Goal: Task Accomplishment & Management: Manage account settings

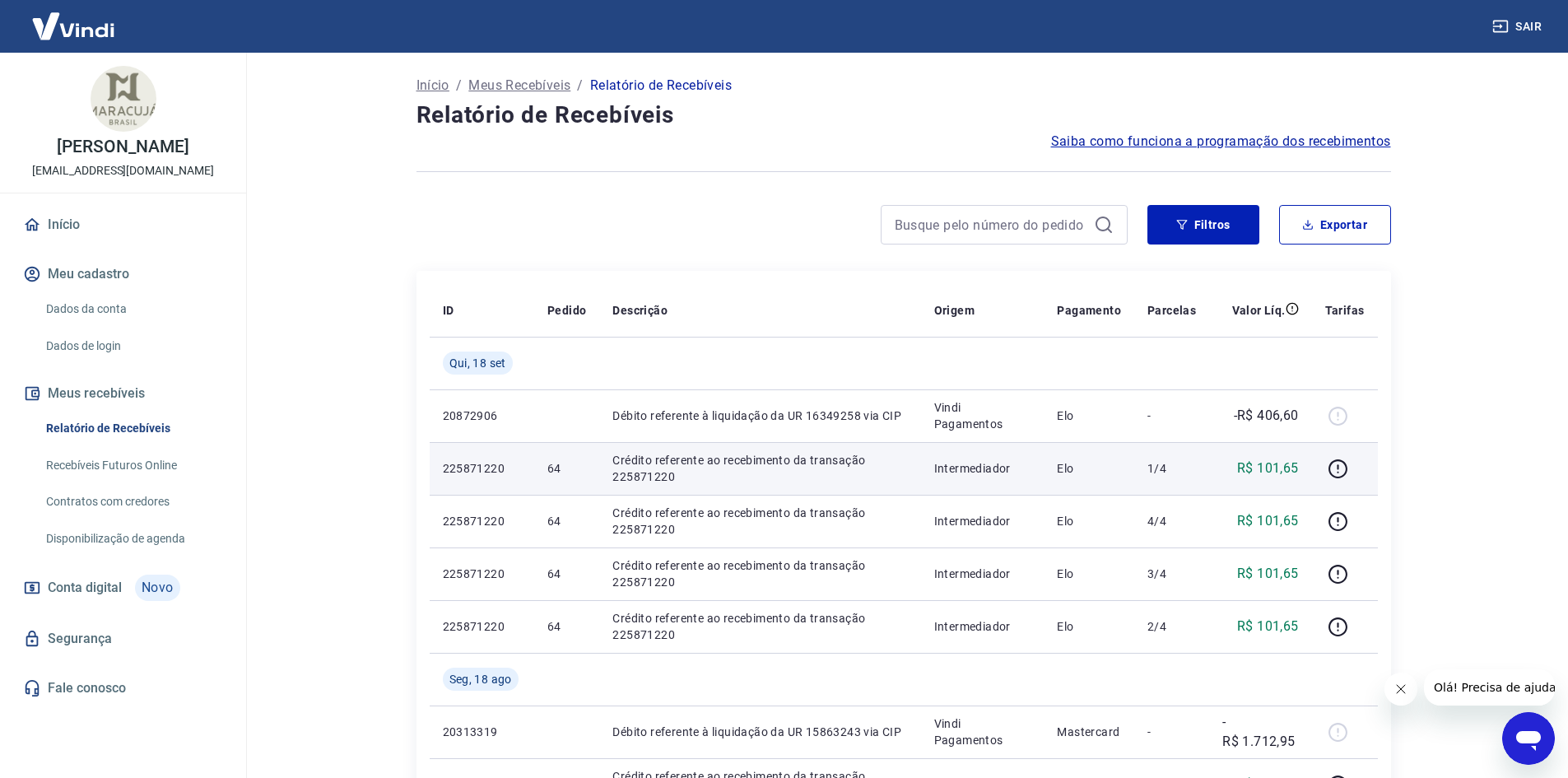
click at [1286, 464] on p "R$ 101,65" at bounding box center [1268, 468] width 62 height 20
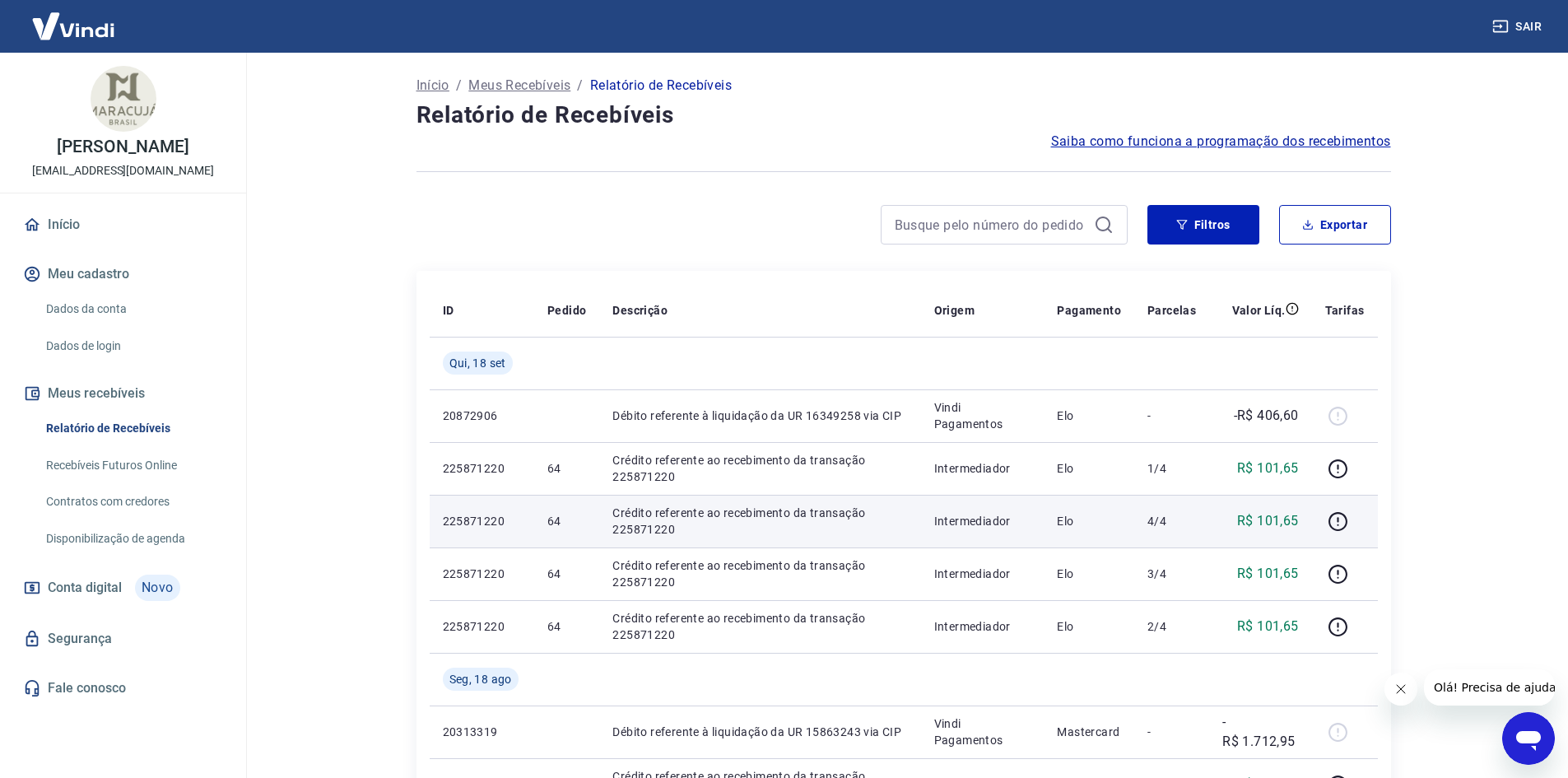
click at [1291, 521] on p "R$ 101,65" at bounding box center [1268, 521] width 62 height 20
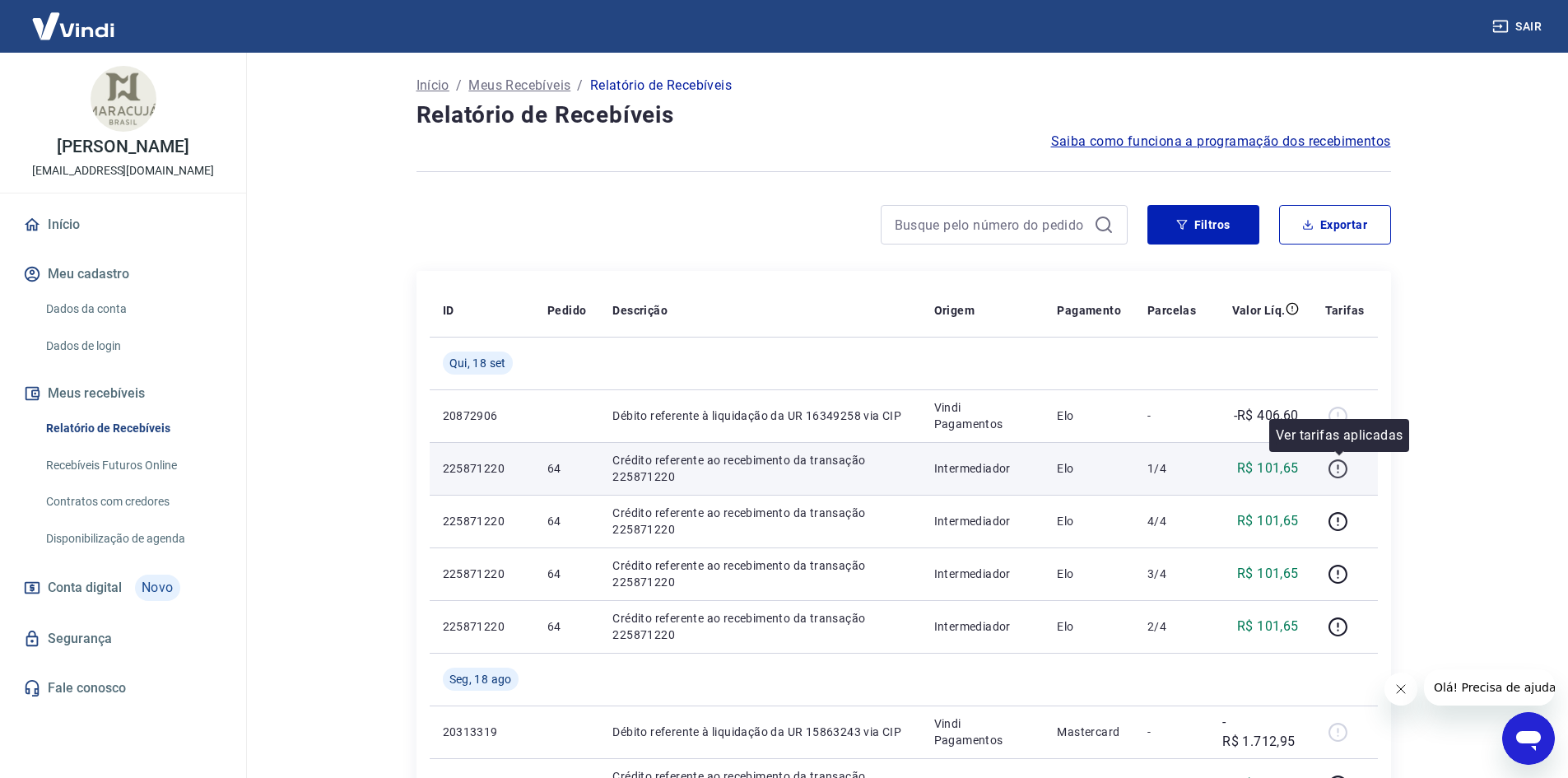
click at [1338, 472] on icon "button" at bounding box center [1338, 469] width 21 height 21
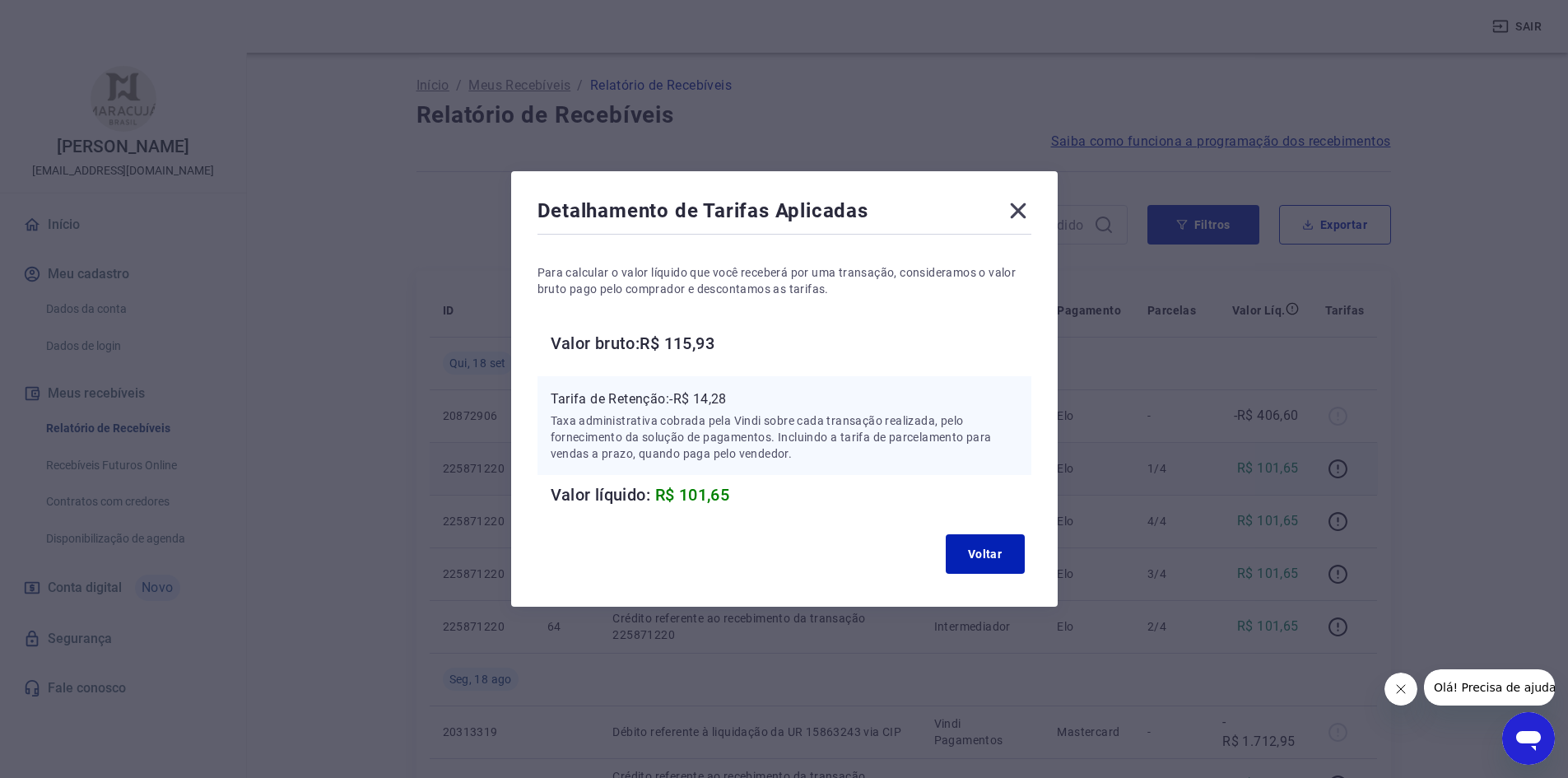
click at [1017, 208] on icon at bounding box center [1018, 211] width 27 height 27
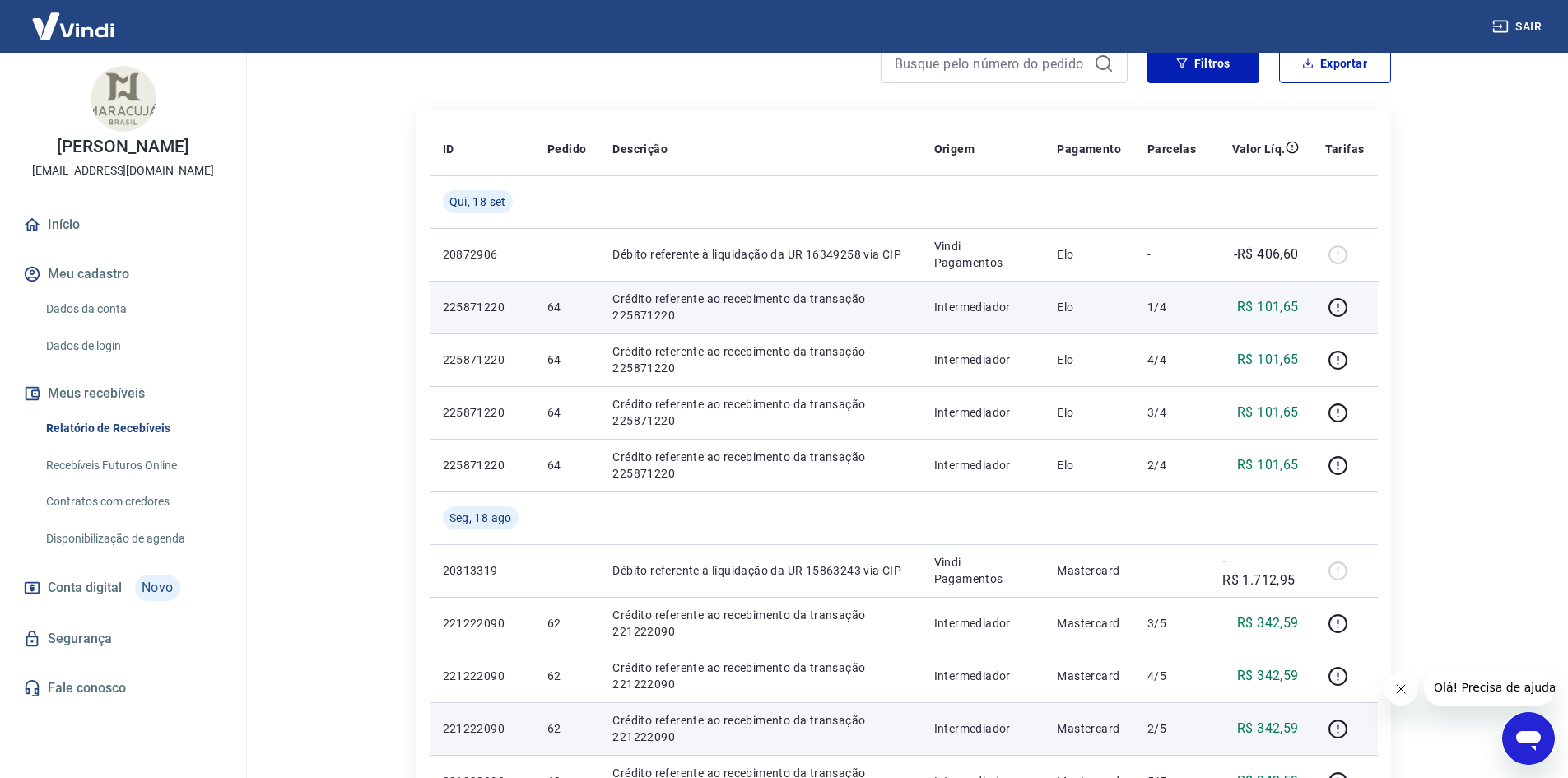
scroll to position [330, 0]
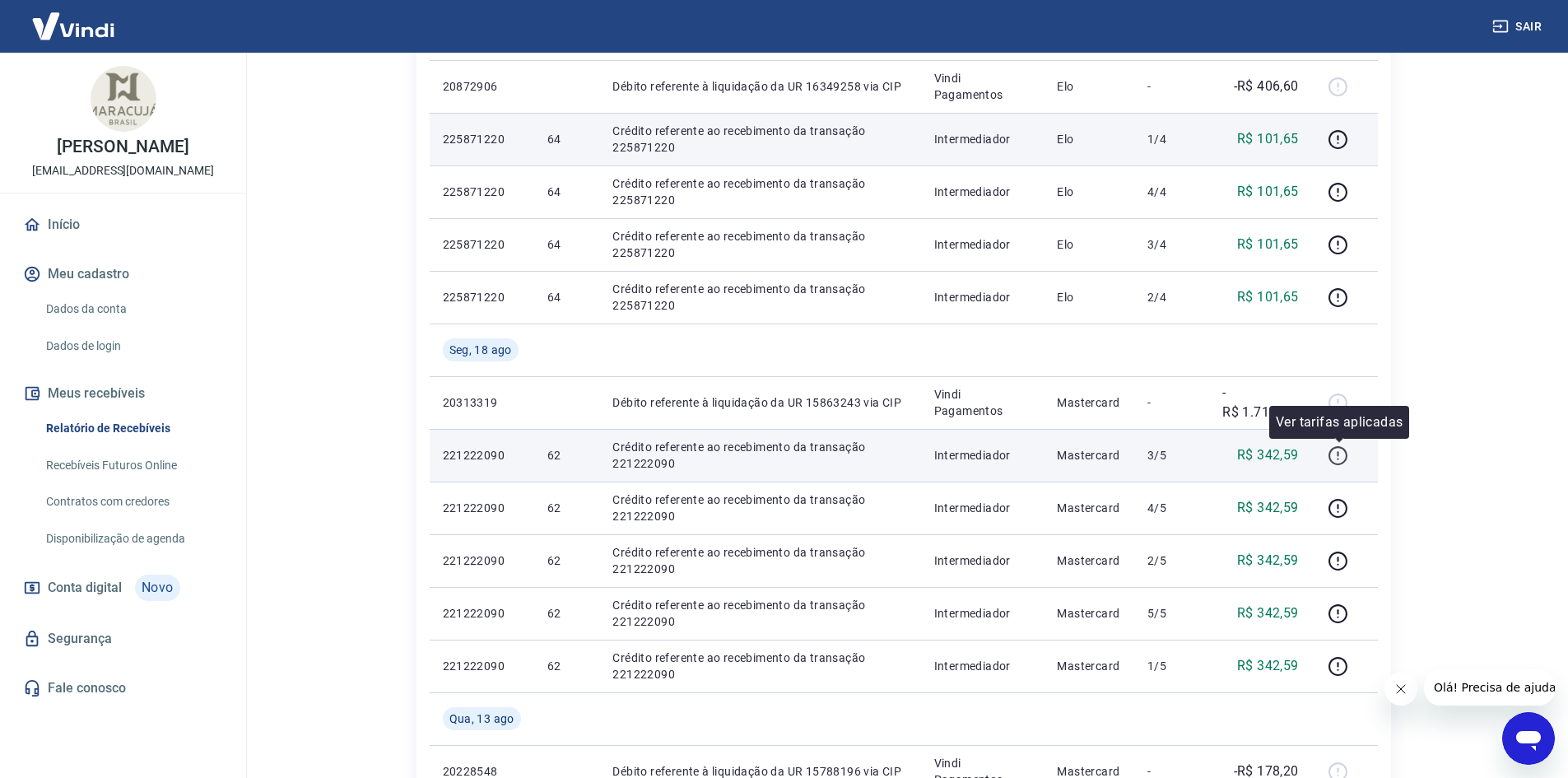
click at [1338, 458] on icon "button" at bounding box center [1338, 456] width 21 height 21
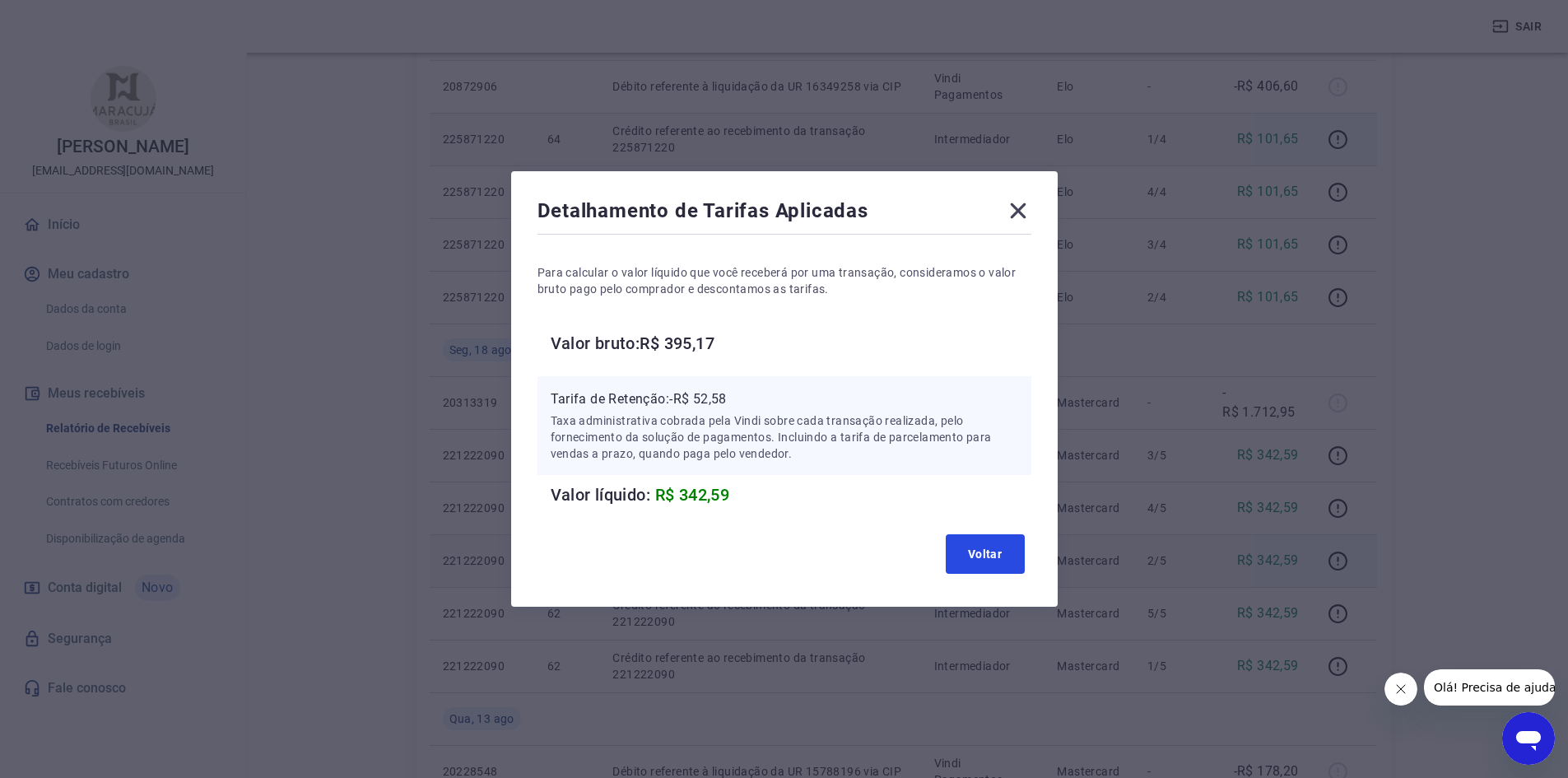
click at [1022, 551] on button "Voltar" at bounding box center [986, 554] width 79 height 39
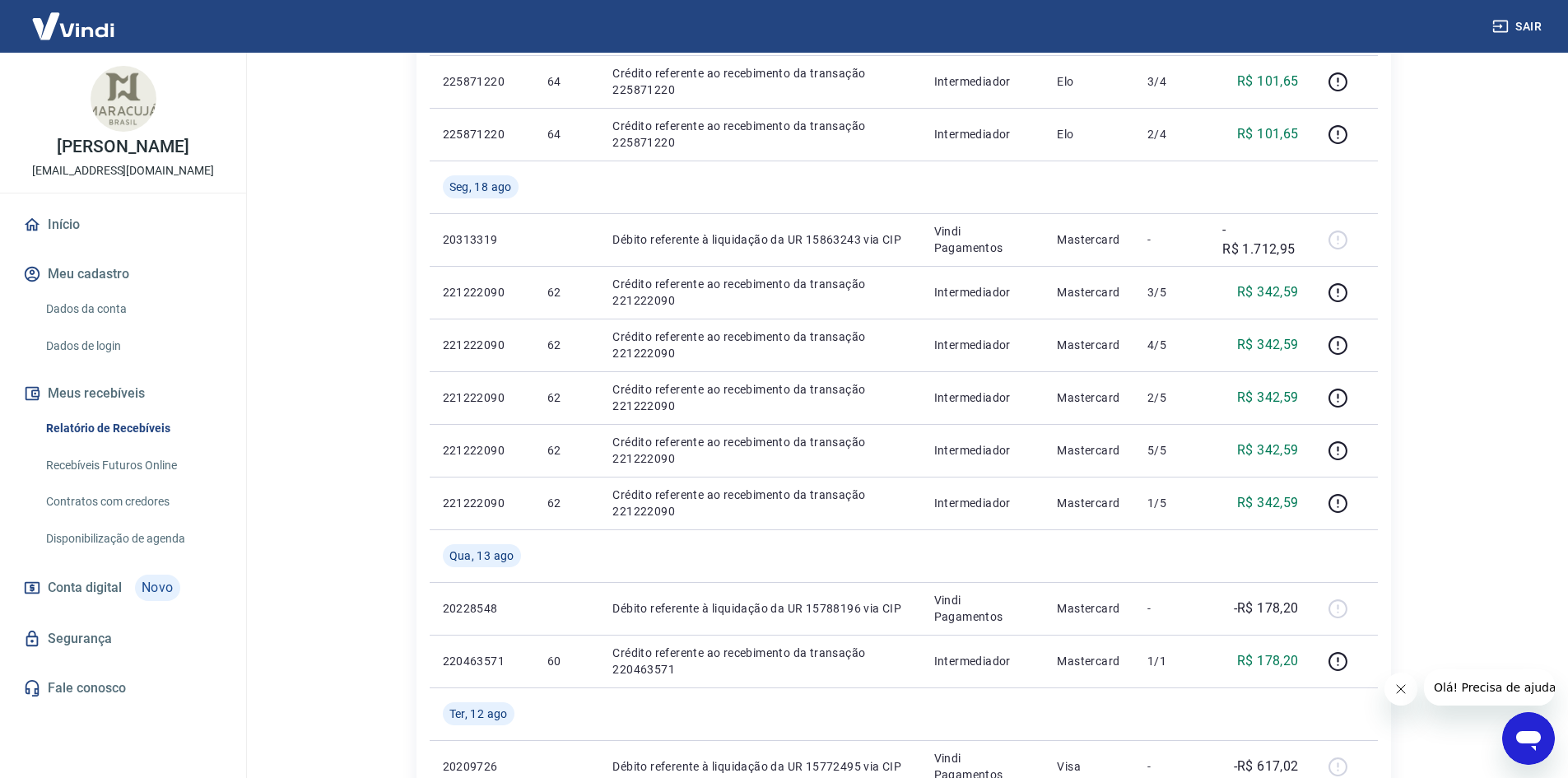
scroll to position [906, 0]
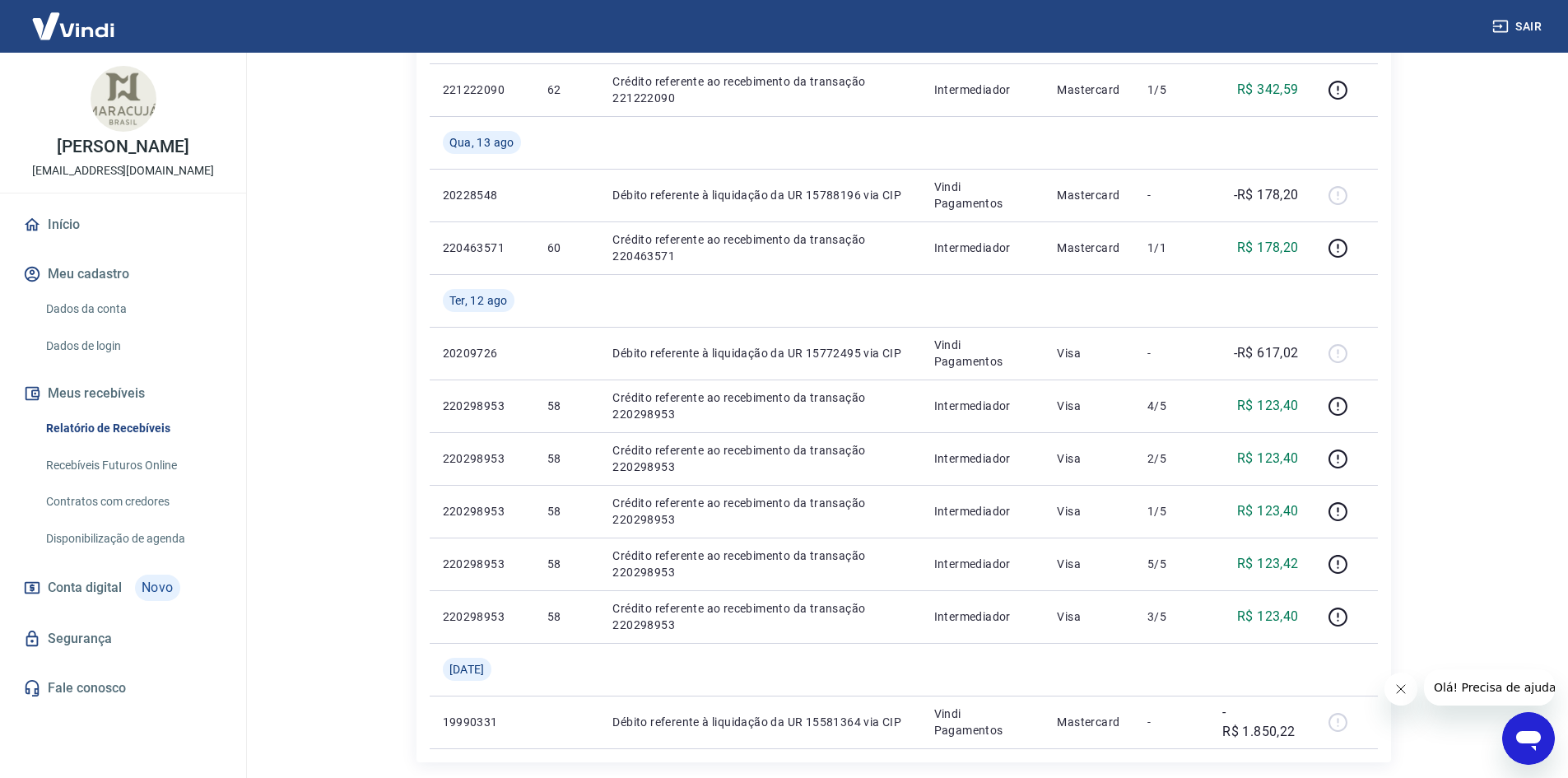
click at [123, 324] on link "Dados da conta" at bounding box center [133, 308] width 187 height 33
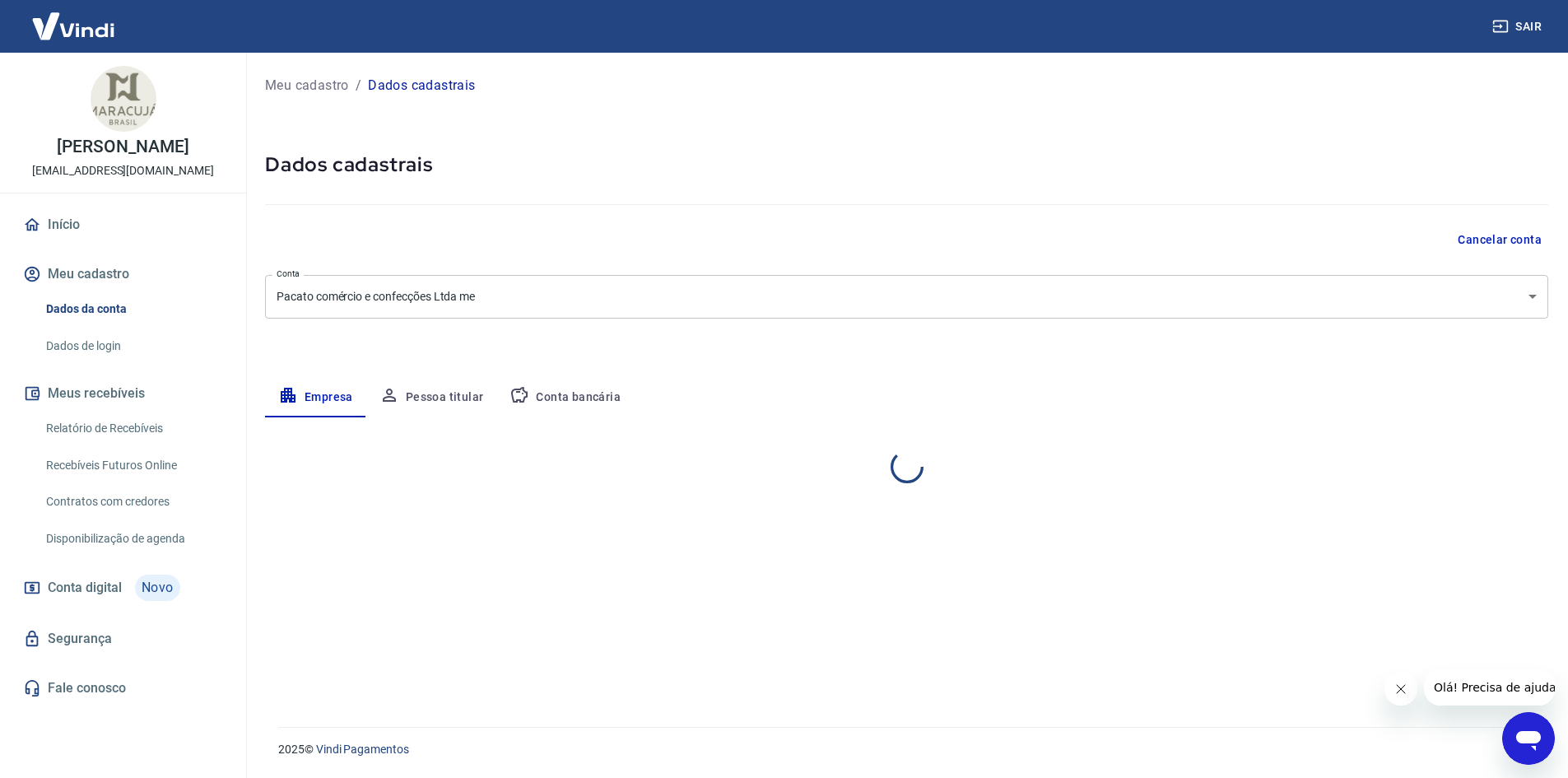
select select "SP"
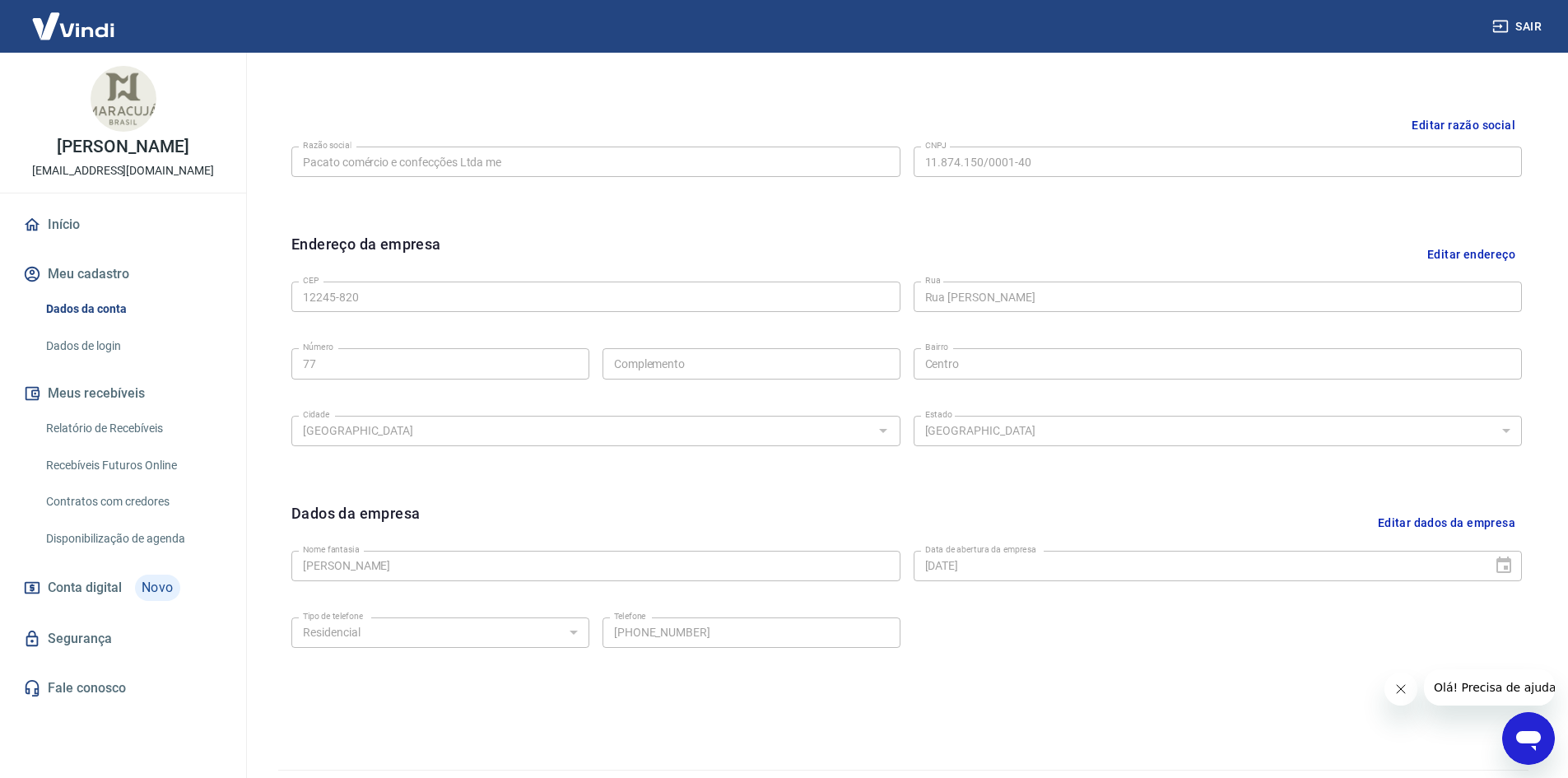
scroll to position [327, 0]
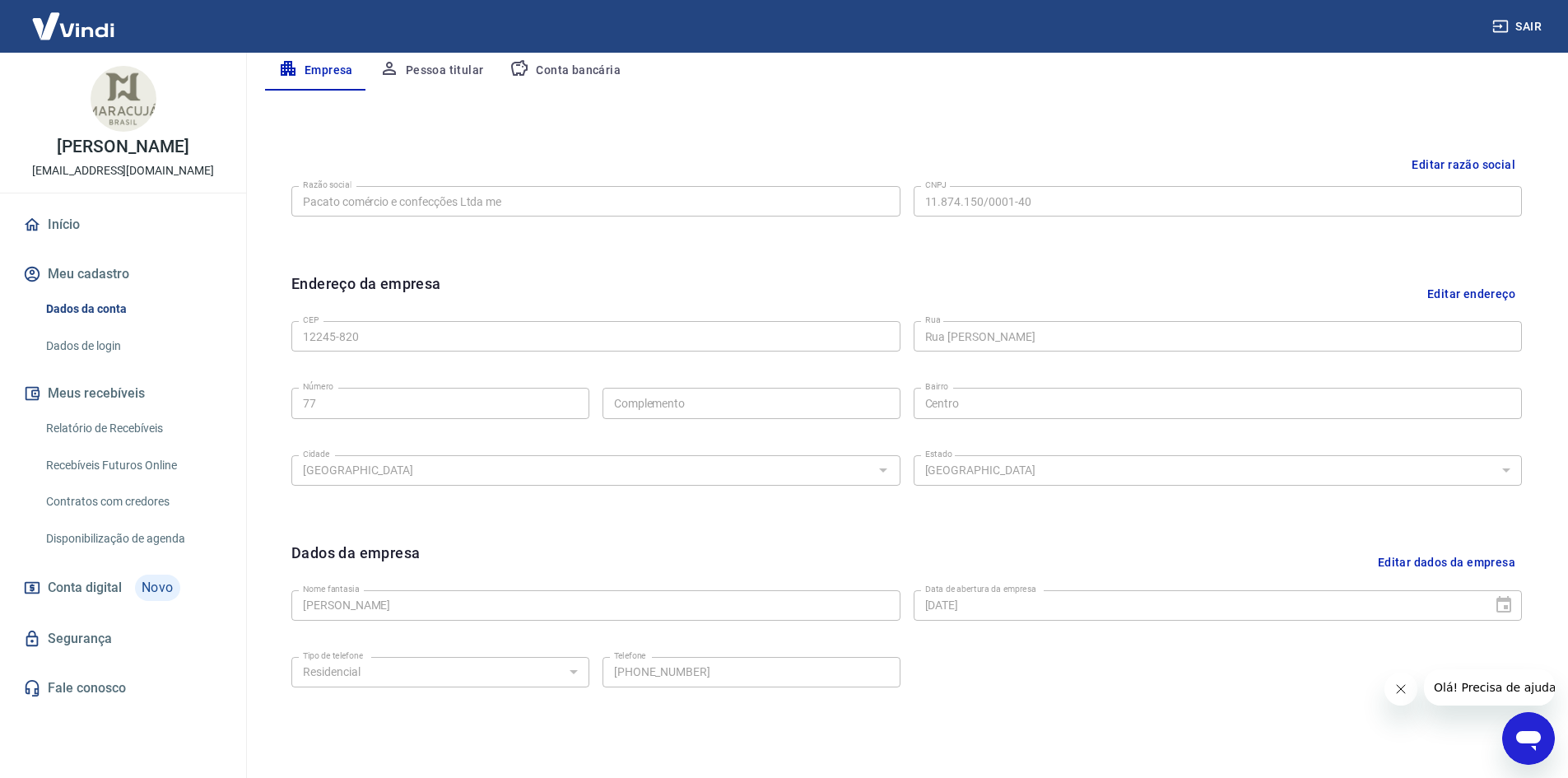
click at [104, 445] on link "Relatório de Recebíveis" at bounding box center [133, 428] width 187 height 33
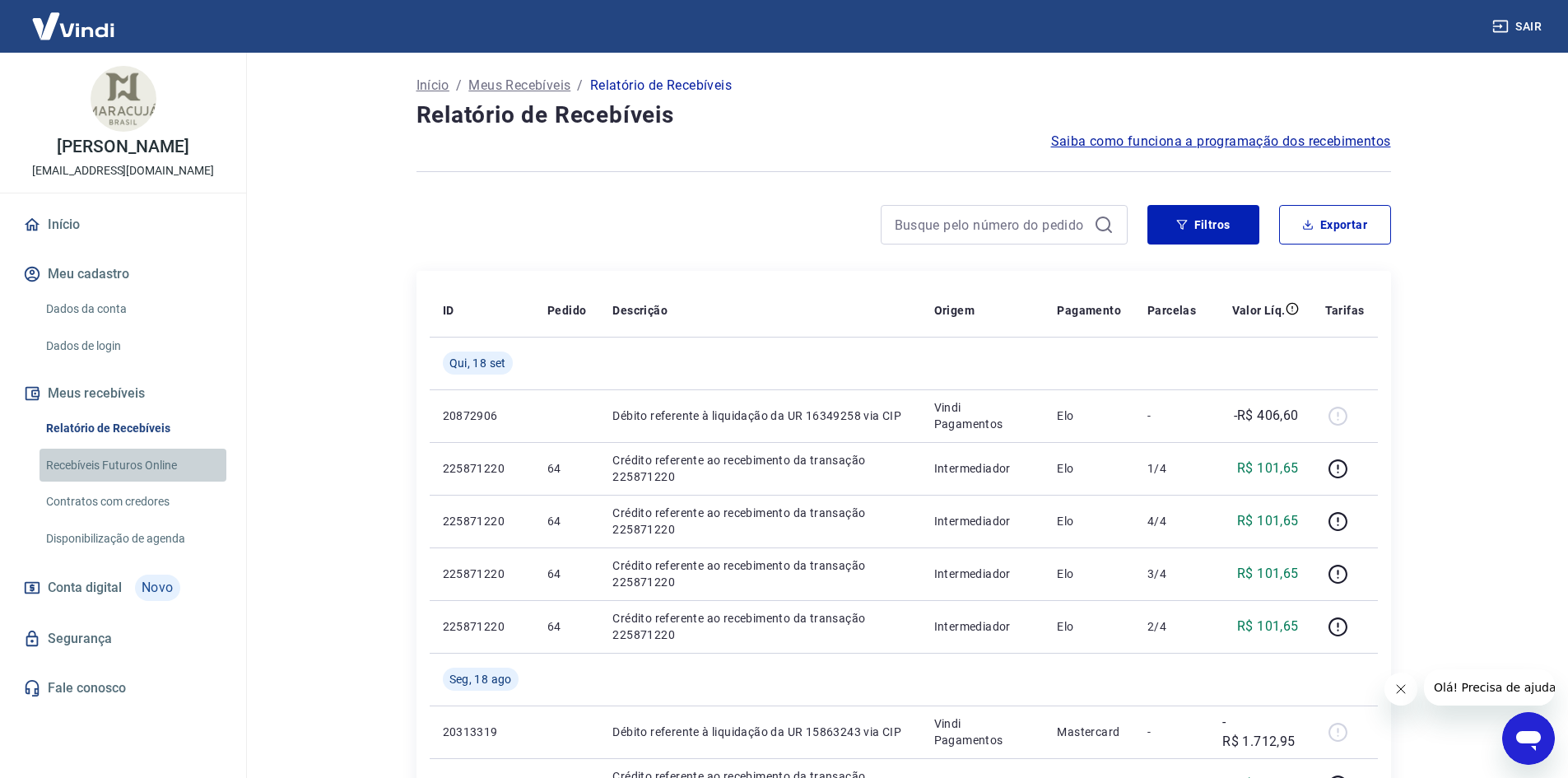
click at [101, 482] on link "Recebíveis Futuros Online" at bounding box center [133, 465] width 187 height 33
click at [114, 519] on link "Contratos com credores" at bounding box center [133, 501] width 187 height 33
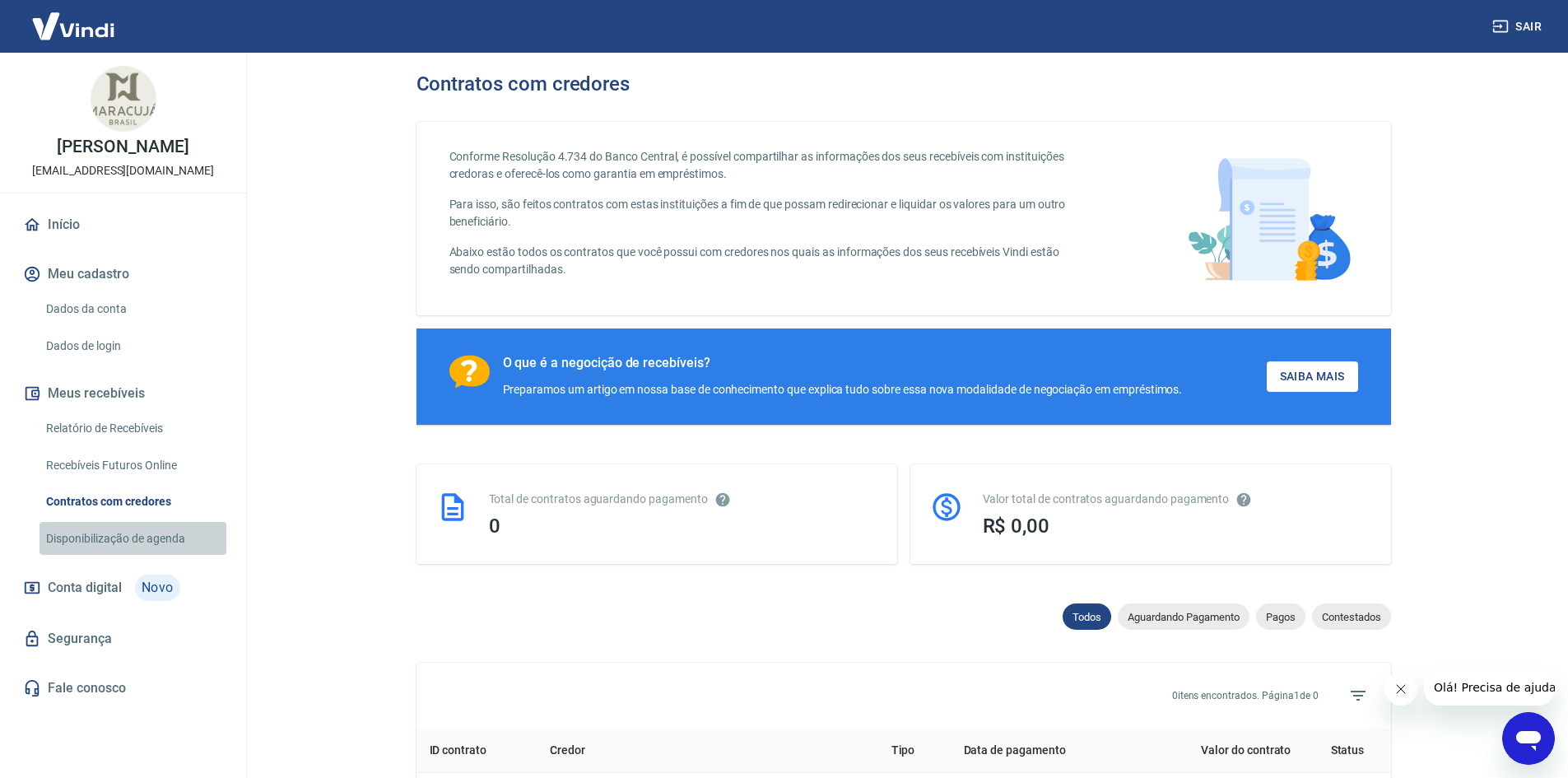
click at [122, 556] on link "Disponibilização de agenda" at bounding box center [133, 538] width 187 height 33
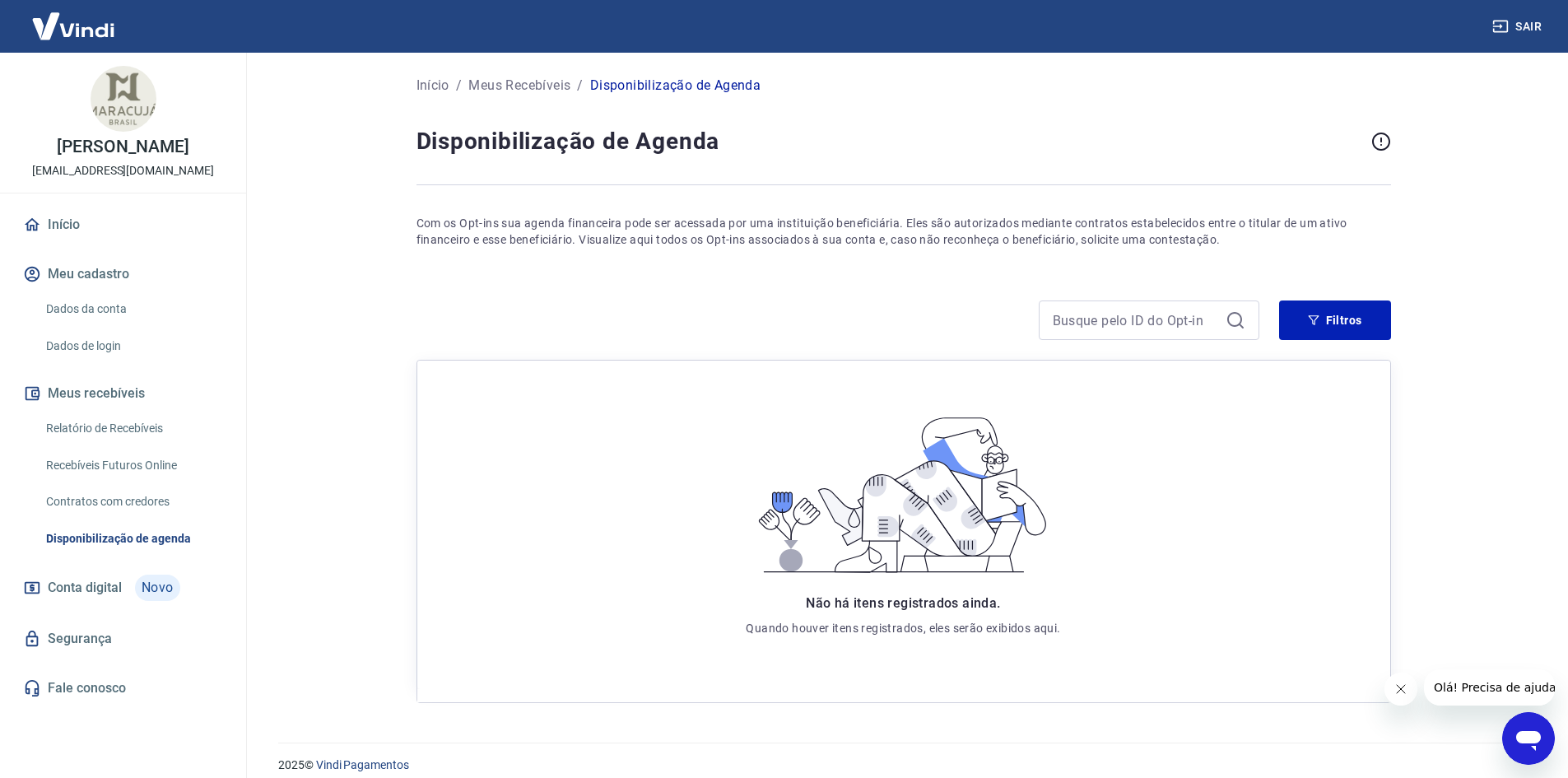
click at [127, 446] on link "Relatório de Recebíveis" at bounding box center [133, 428] width 187 height 33
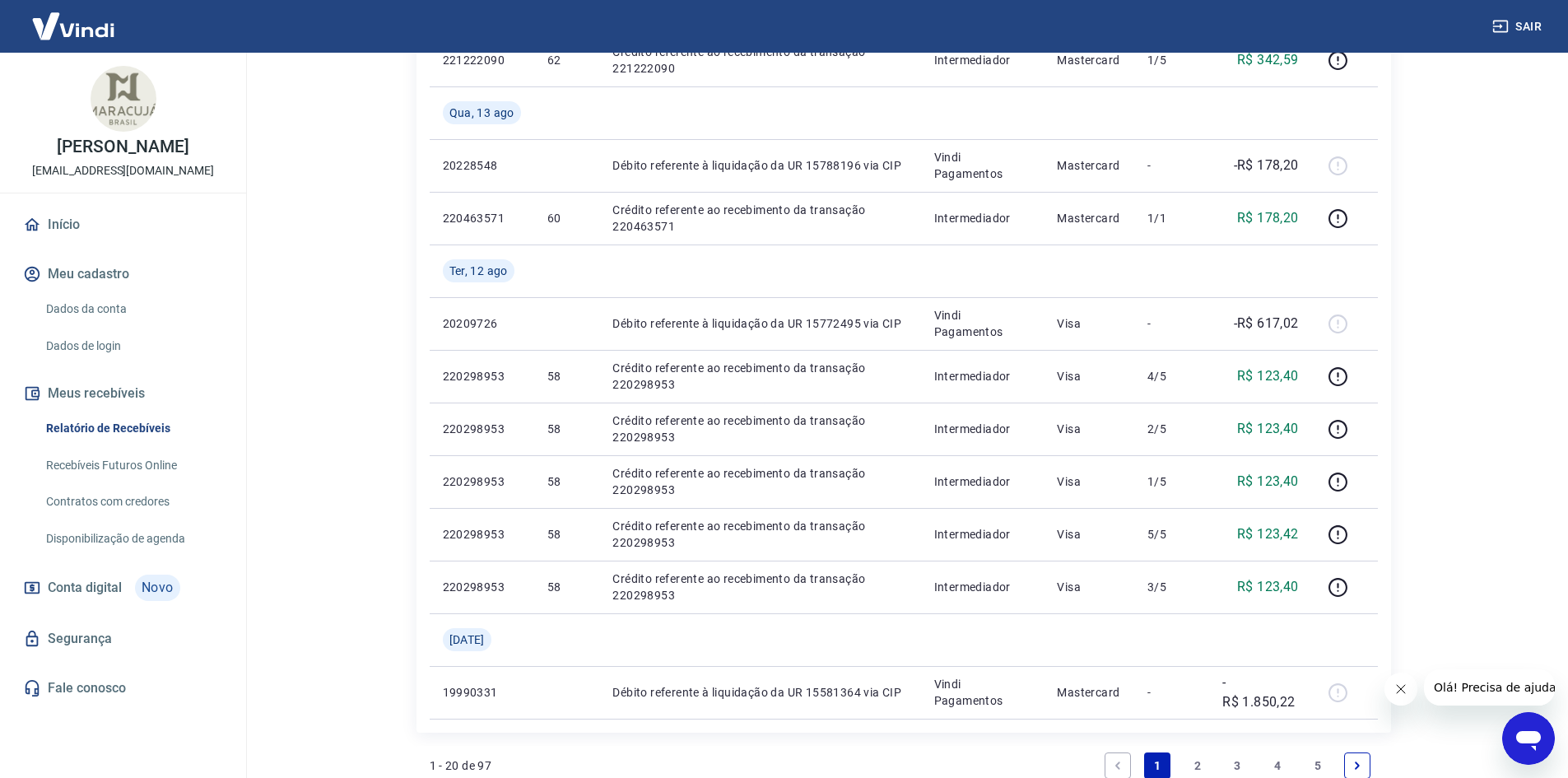
scroll to position [1071, 0]
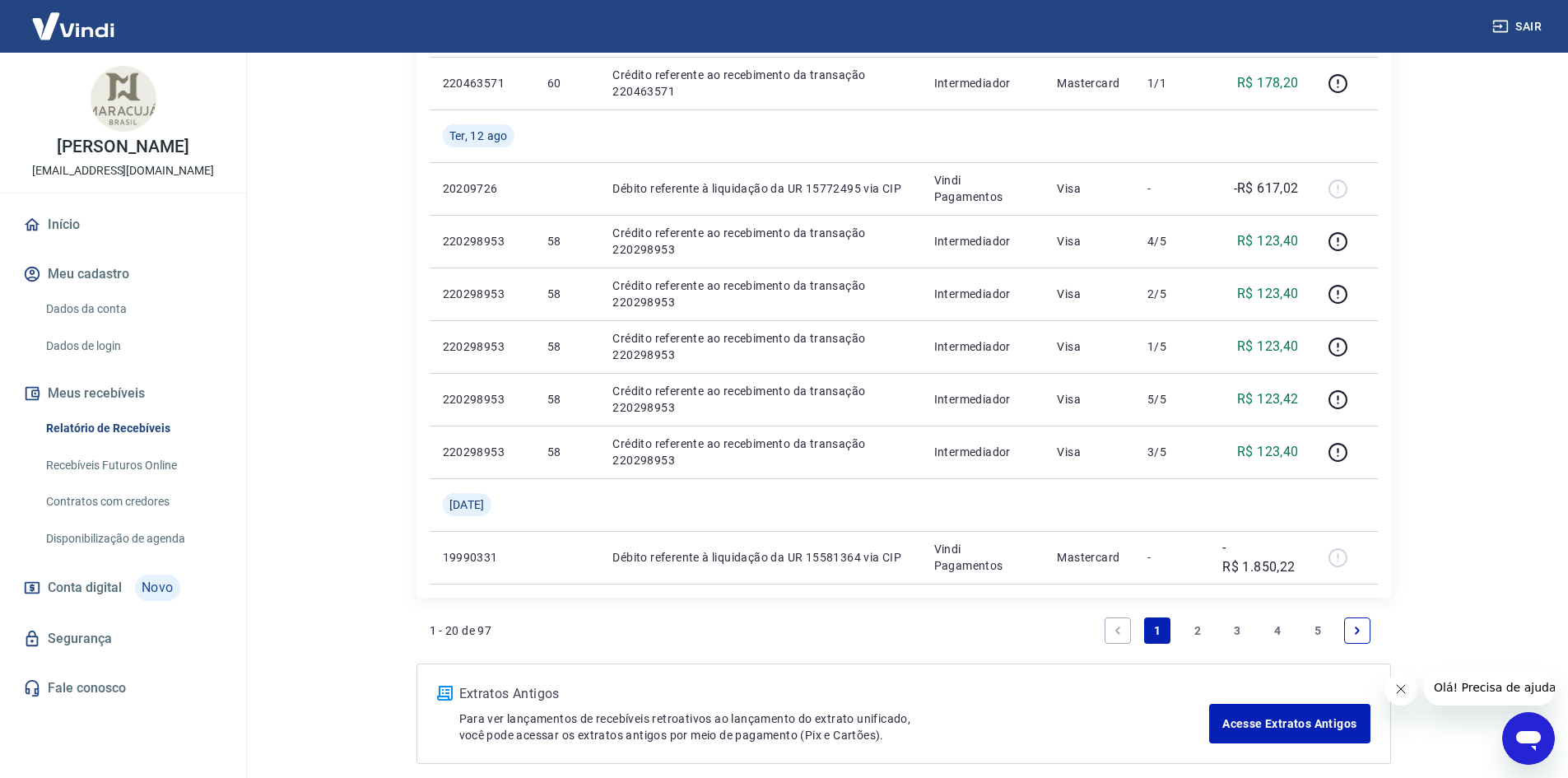
click at [1190, 636] on link "2" at bounding box center [1197, 631] width 27 height 27
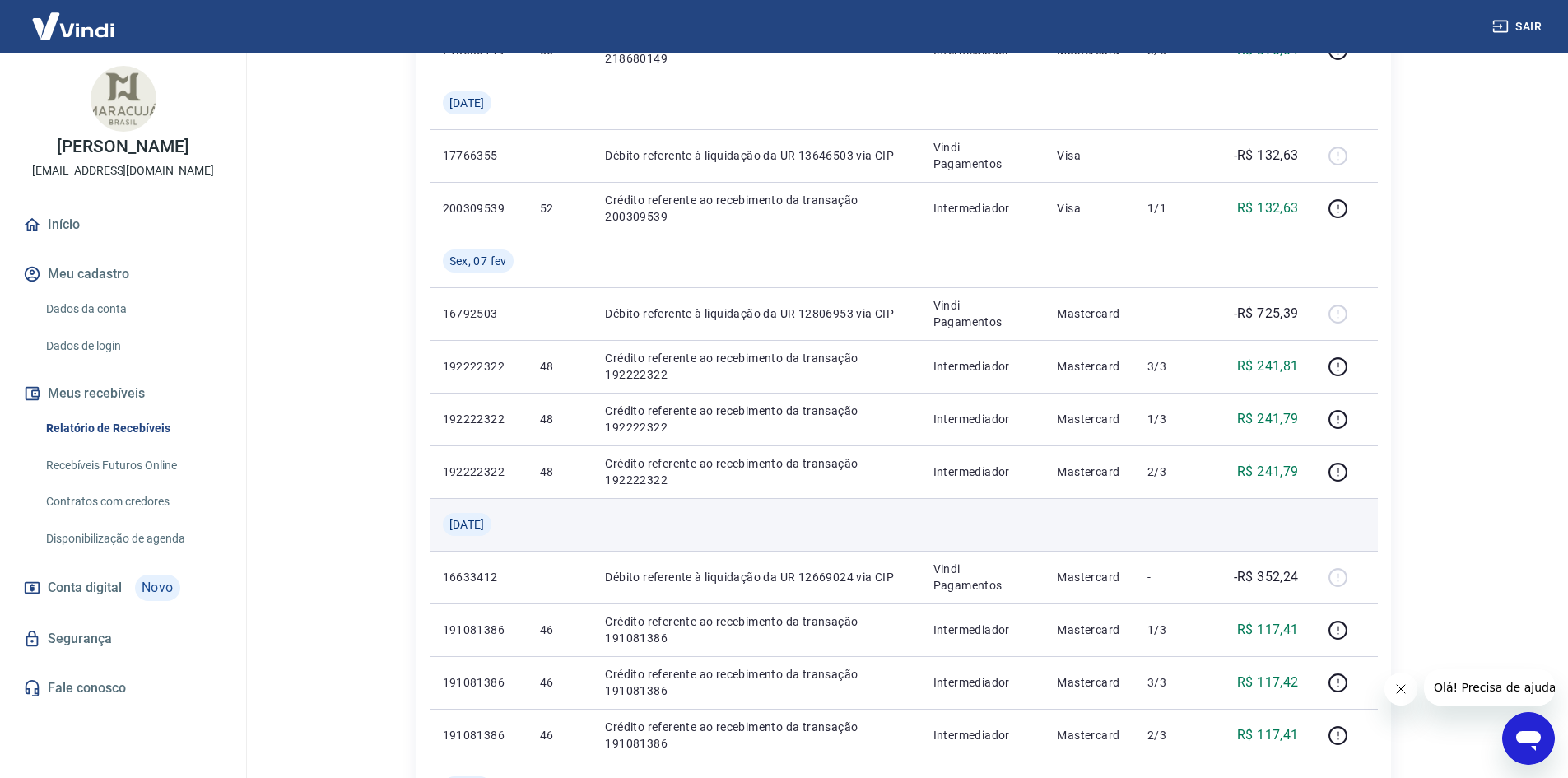
scroll to position [1153, 0]
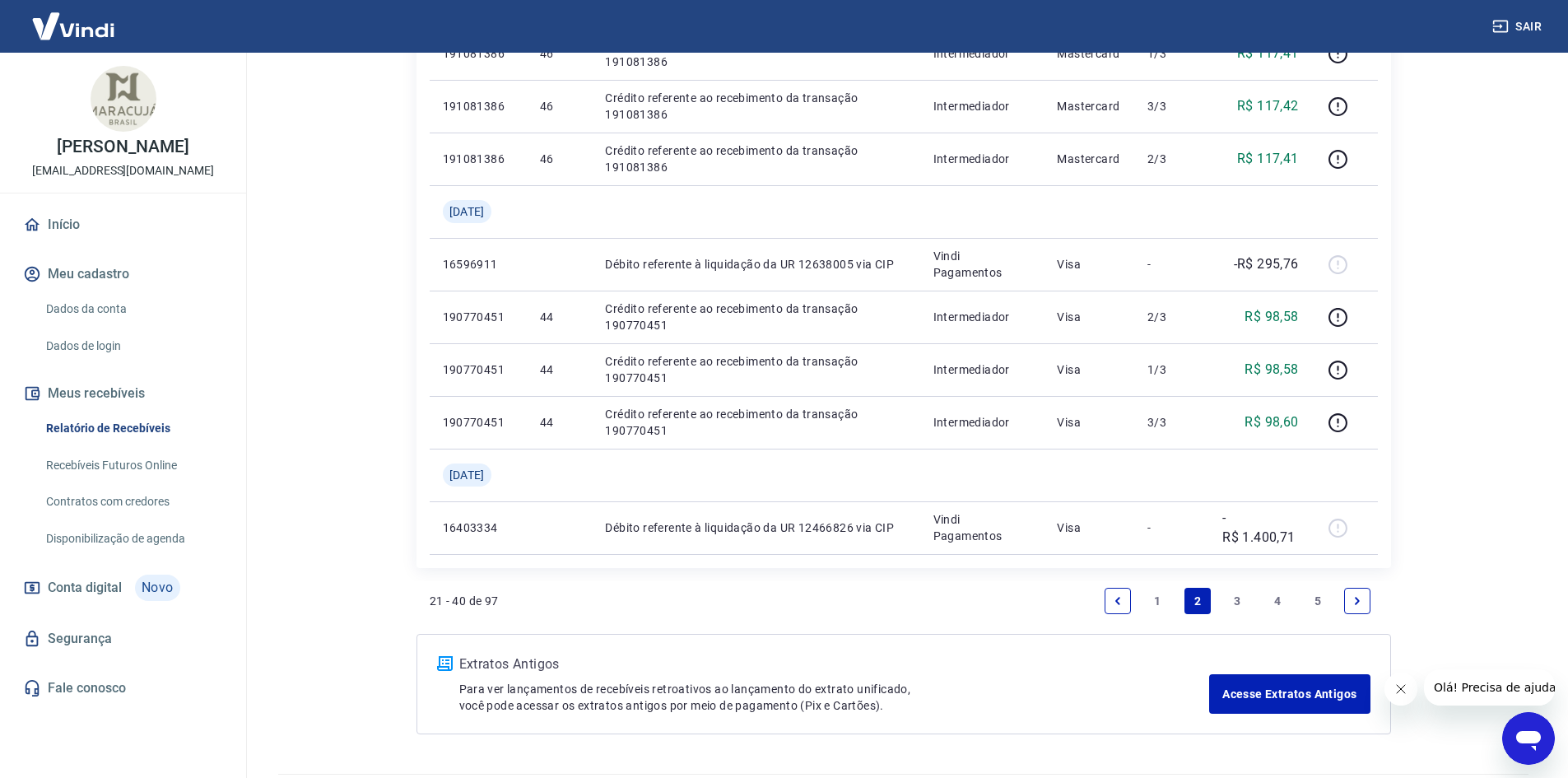
click at [1225, 603] on link "3" at bounding box center [1237, 601] width 27 height 27
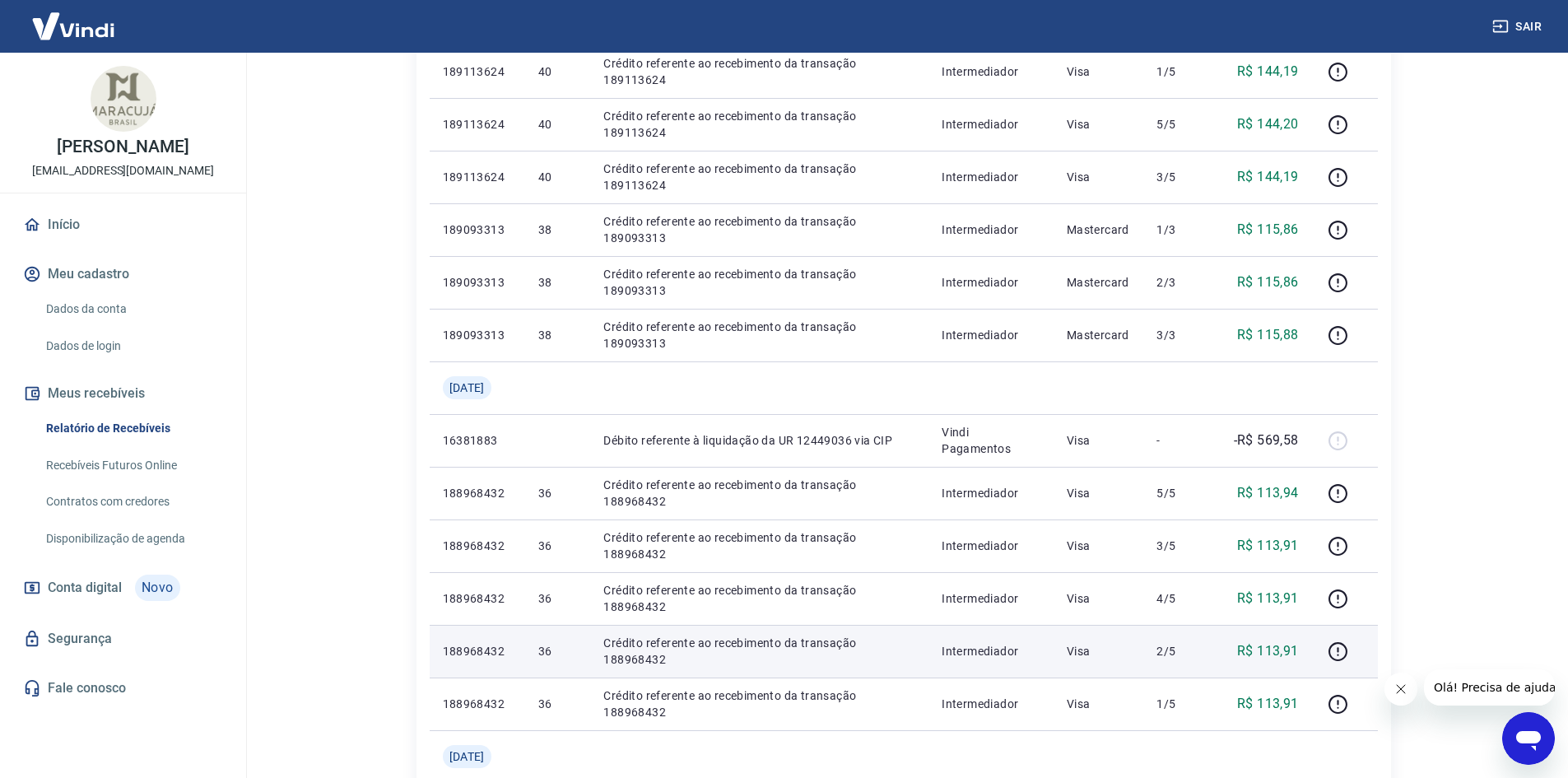
scroll to position [1095, 0]
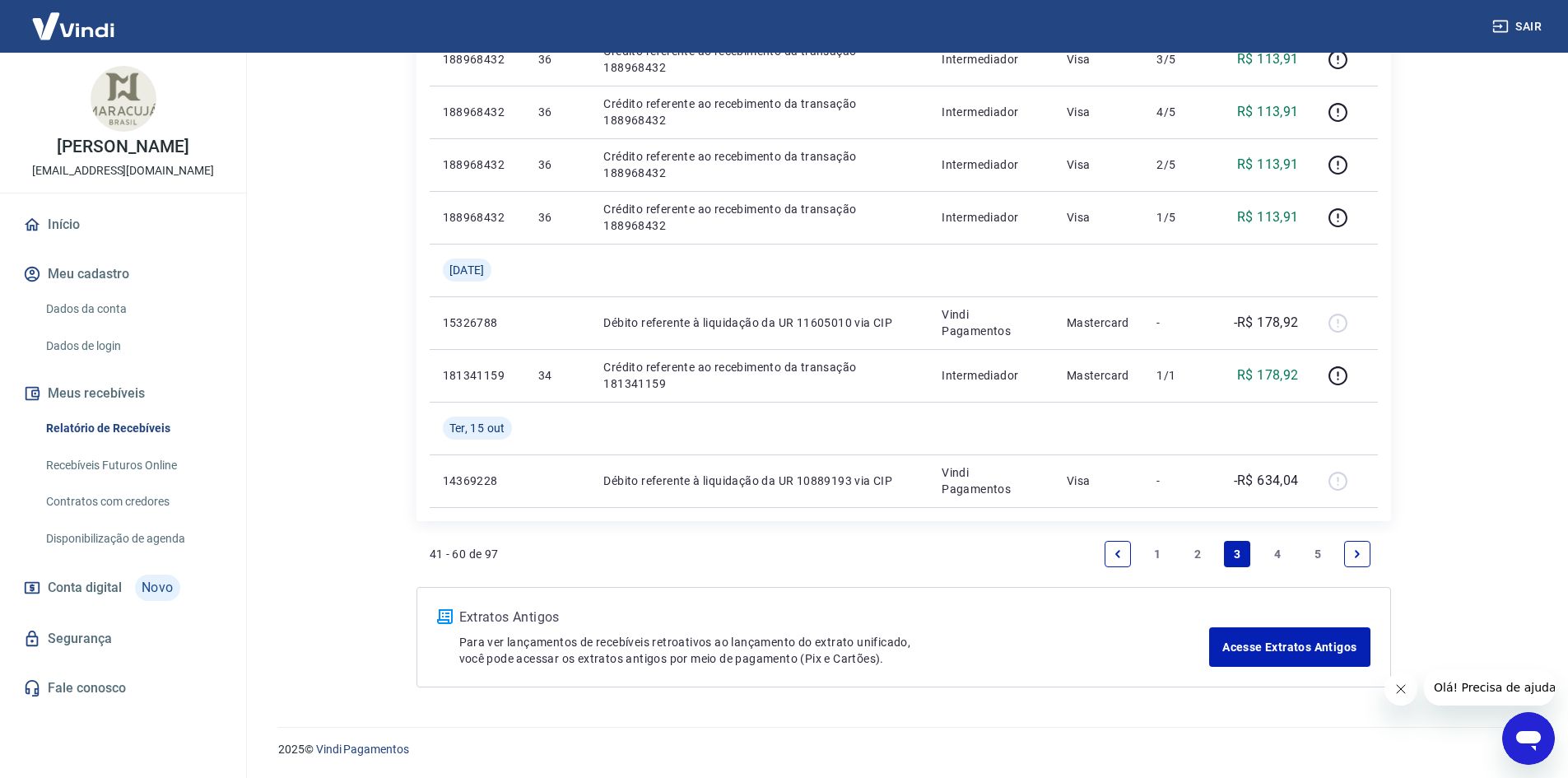
click at [1158, 552] on link "1" at bounding box center [1157, 554] width 27 height 27
